Goal: Transaction & Acquisition: Obtain resource

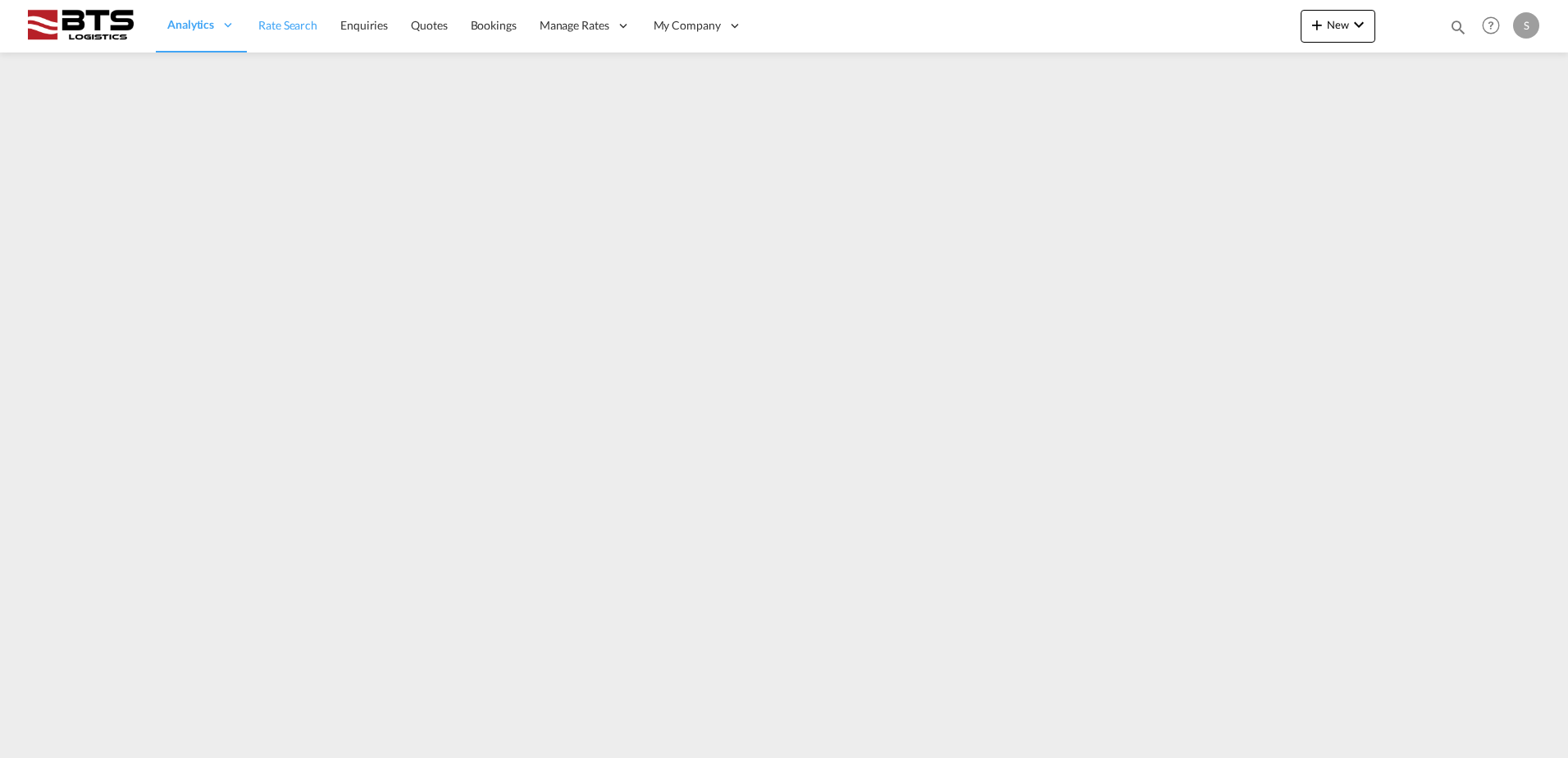
click at [297, 31] on span "Rate Search" at bounding box center [288, 25] width 59 height 14
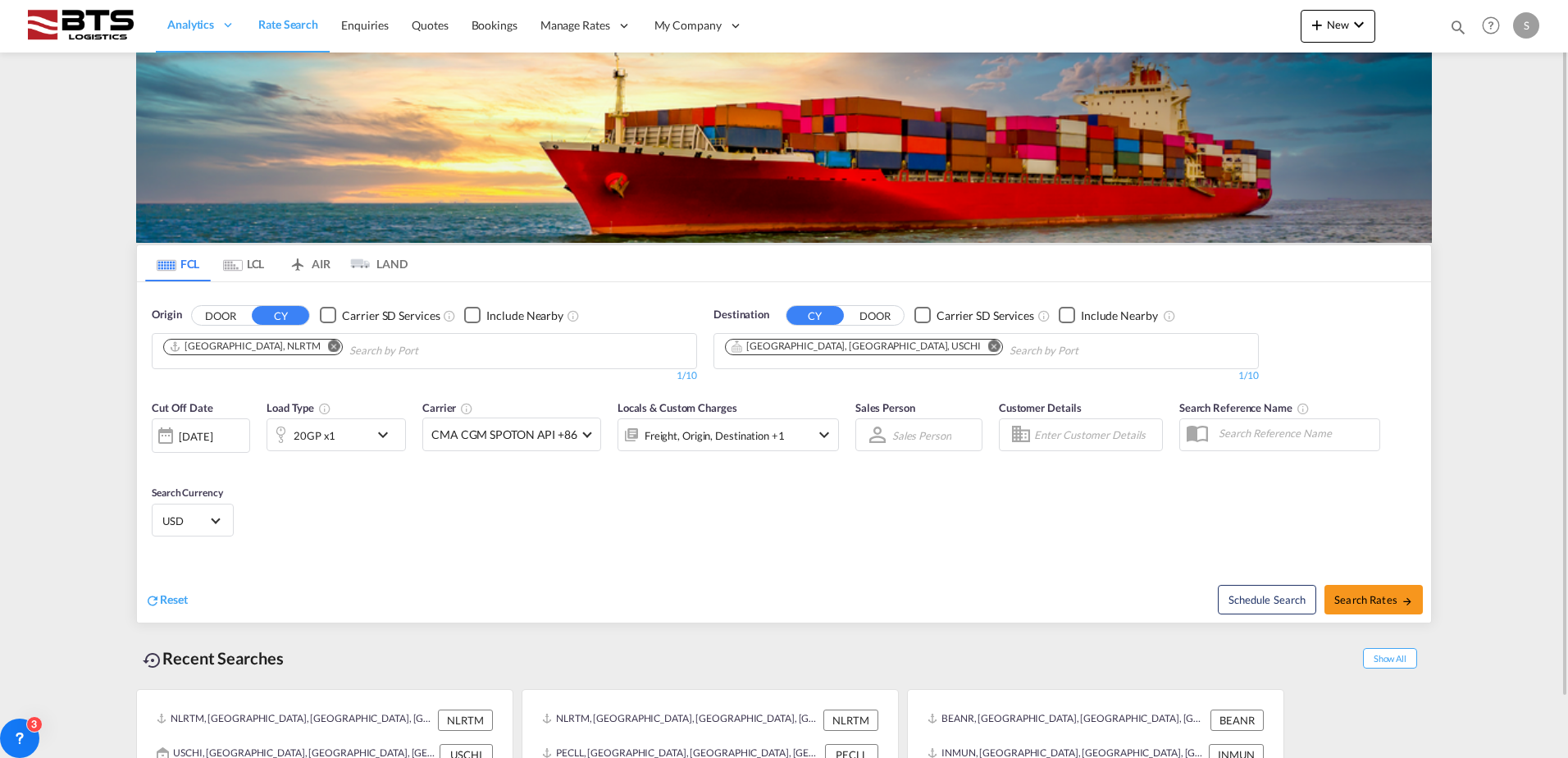
click at [328, 348] on md-icon "Remove" at bounding box center [334, 345] width 12 height 12
click at [281, 348] on body "Analytics Reports Dashboard Rate Search Enquiries Quotes Bookings" at bounding box center [784, 379] width 1568 height 758
type input "l"
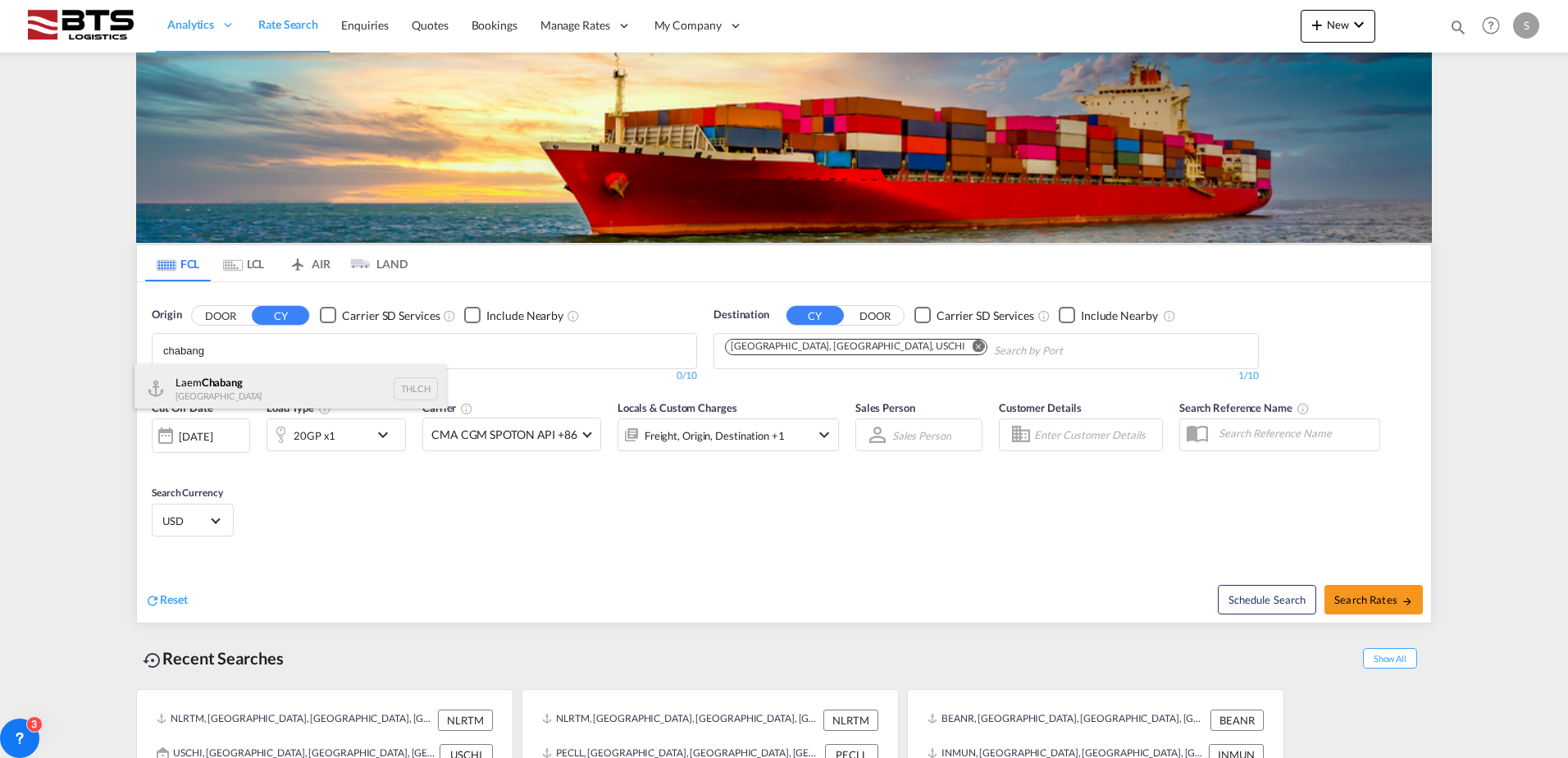
type input "chabang"
click at [273, 392] on div "Laem Chabang Thailand THLCH" at bounding box center [290, 388] width 312 height 49
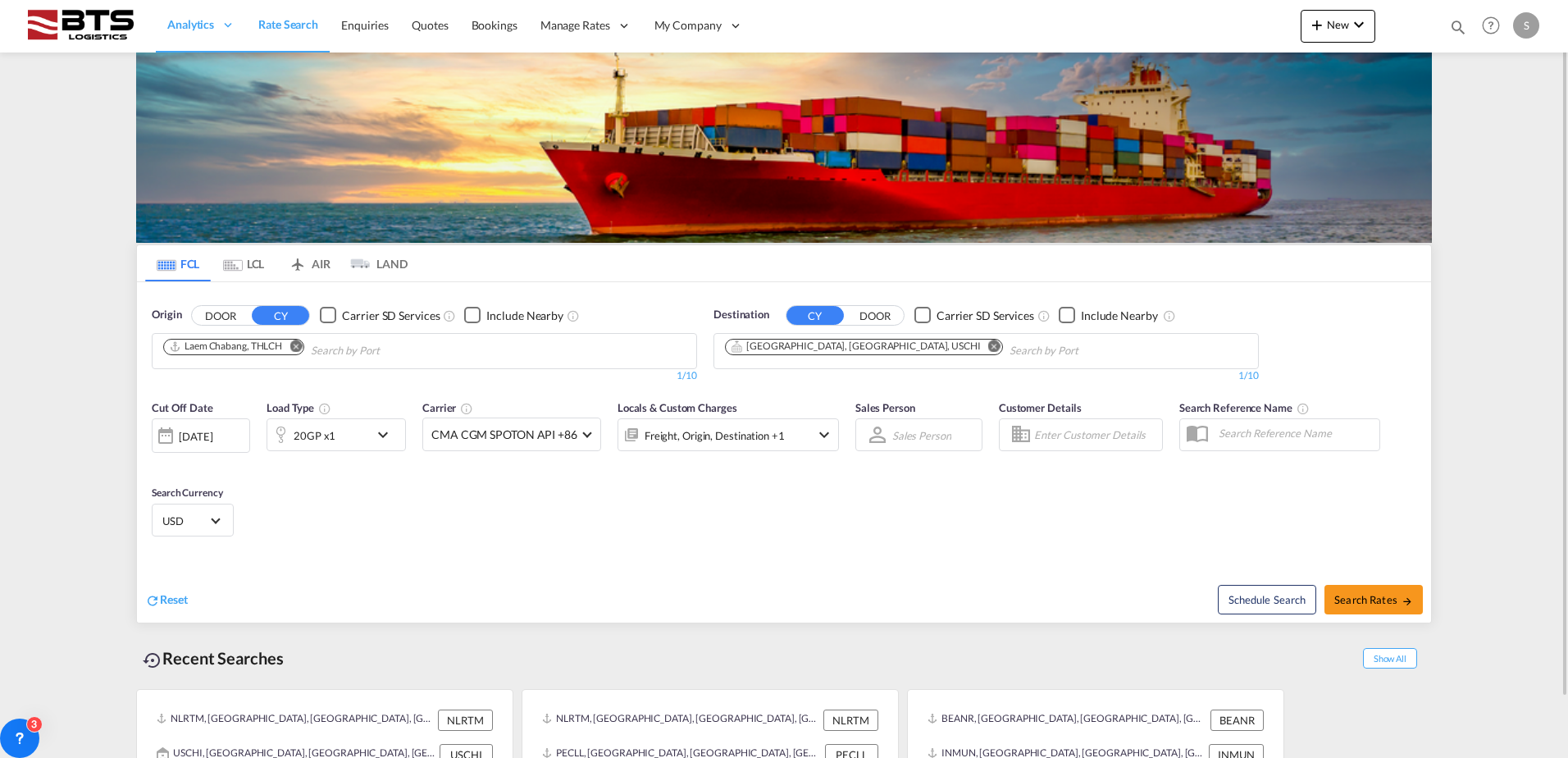
click at [988, 343] on md-icon "Remove" at bounding box center [994, 345] width 12 height 12
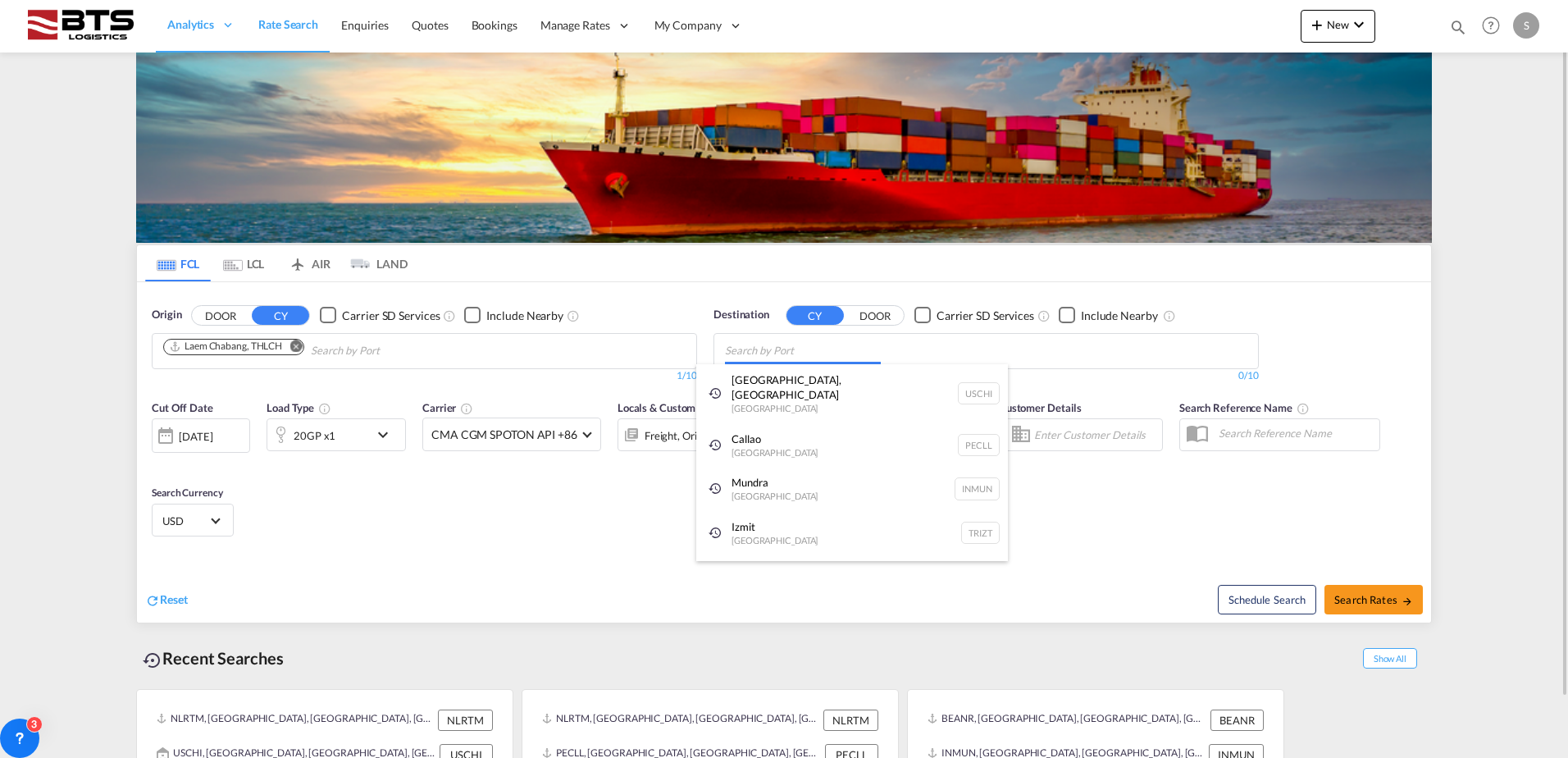
click at [820, 350] on body "Analytics Reports Dashboard Rate Search Enquiries Quotes Bookings" at bounding box center [784, 379] width 1568 height 758
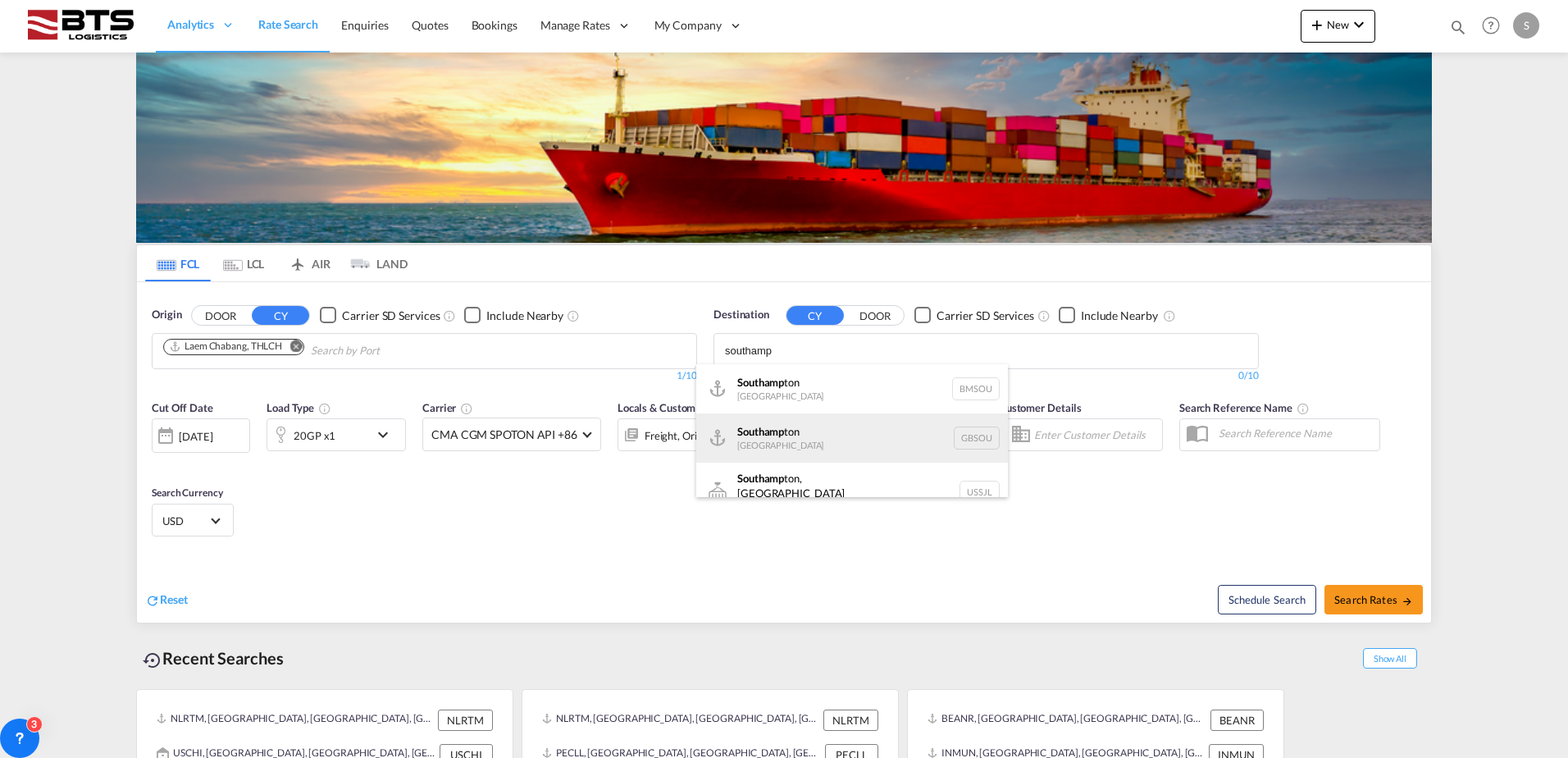
type input "southamp"
click at [819, 441] on div "Southamp ton [GEOGRAPHIC_DATA] GBSOU" at bounding box center [852, 438] width 312 height 49
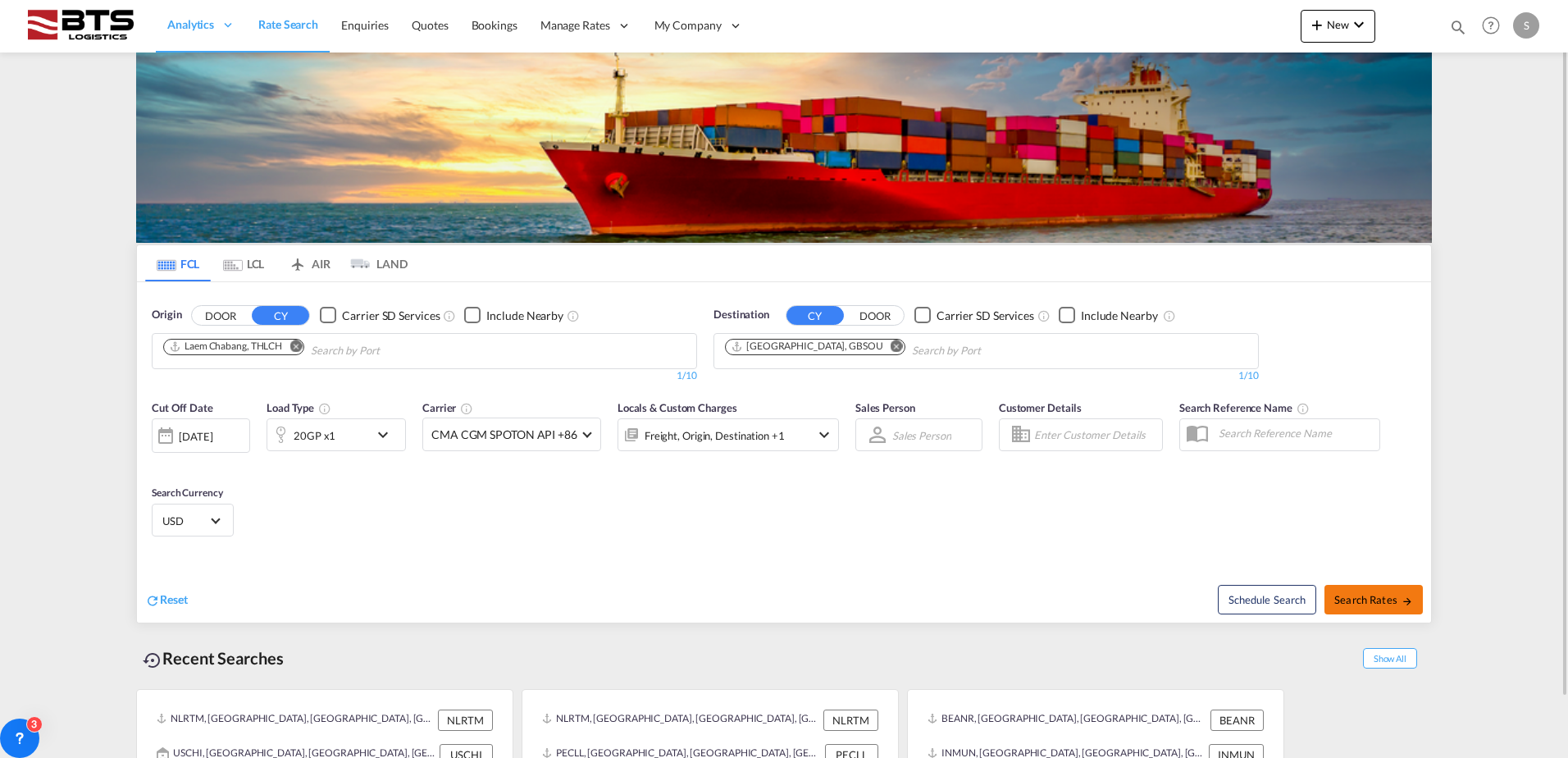
click at [1350, 602] on span "Search Rates" at bounding box center [1374, 600] width 79 height 13
type input "THLCH to GBSOU / [DATE]"
